Goal: Find specific page/section

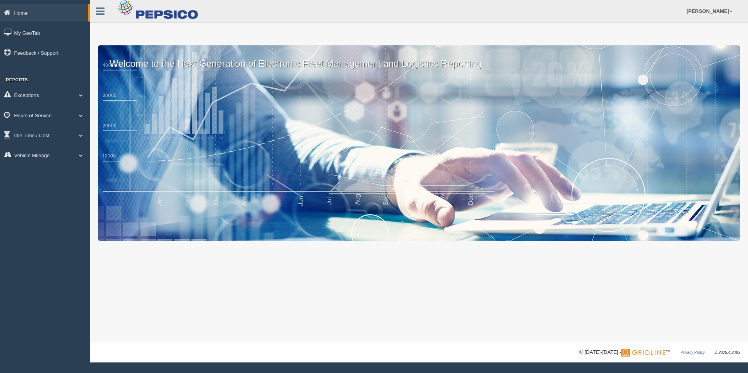
click at [40, 118] on link "Hours of Service" at bounding box center [45, 115] width 90 height 18
click at [50, 160] on link "HOS Violations" at bounding box center [51, 161] width 74 height 14
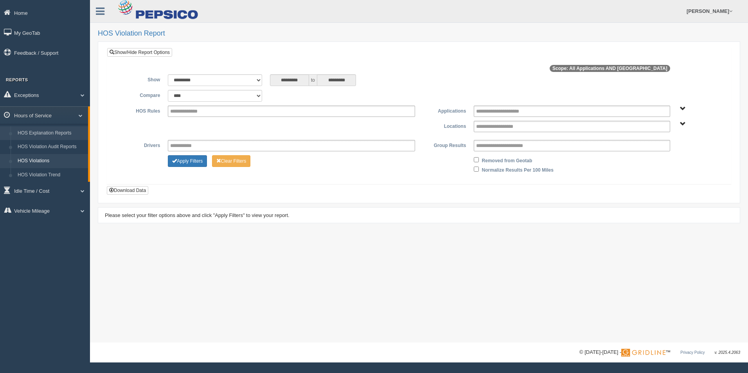
click at [58, 135] on link "HOS Explanation Reports" at bounding box center [51, 133] width 74 height 14
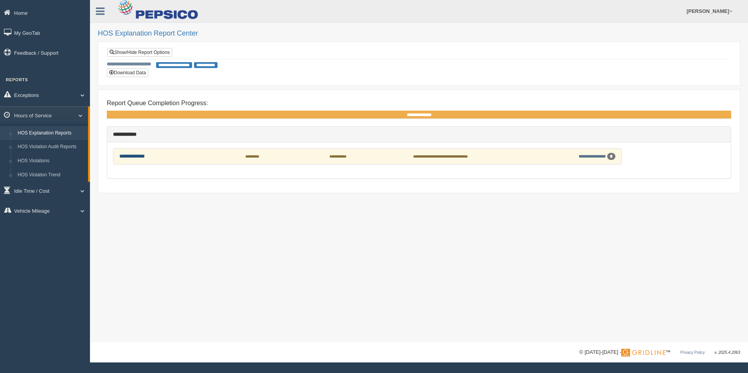
click at [141, 158] on link "**********" at bounding box center [131, 156] width 25 height 5
